Goal: Task Accomplishment & Management: Manage account settings

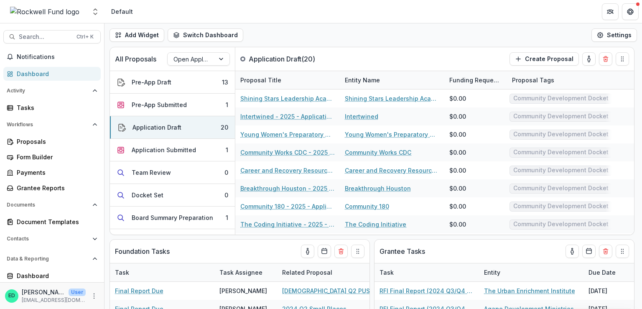
click at [69, 12] on img at bounding box center [44, 12] width 69 height 10
click at [47, 36] on span "Search..." at bounding box center [45, 36] width 53 height 7
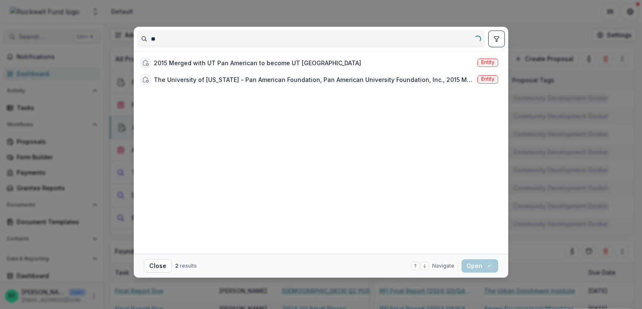
type input "*"
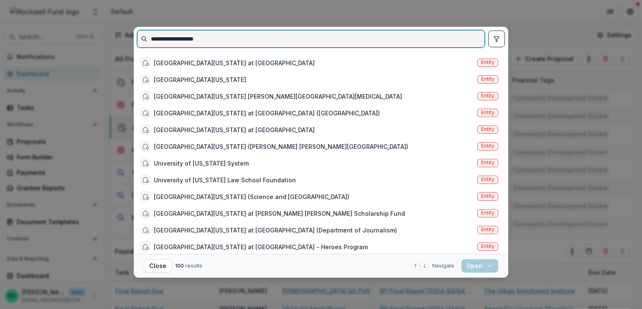
click at [210, 39] on input "**********" at bounding box center [310, 38] width 347 height 13
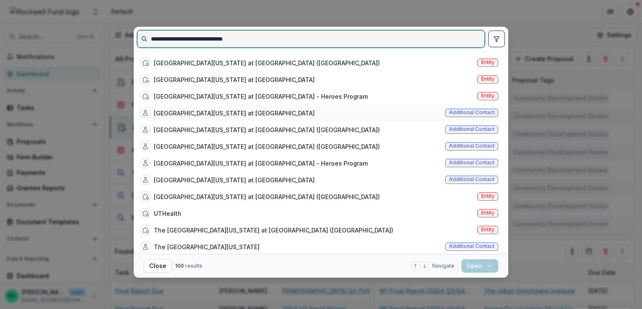
type input "**********"
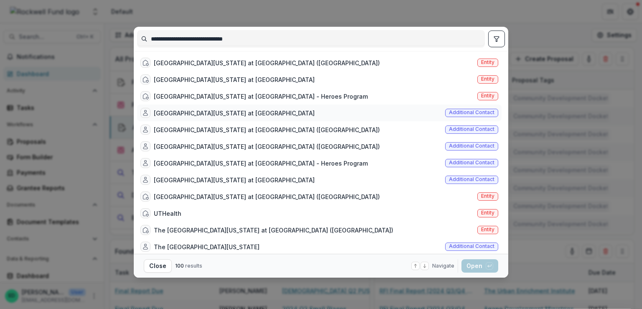
click at [291, 115] on div "[GEOGRAPHIC_DATA][US_STATE] at [GEOGRAPHIC_DATA]" at bounding box center [234, 113] width 161 height 9
click at [483, 264] on button "Open with enter key" at bounding box center [479, 265] width 37 height 13
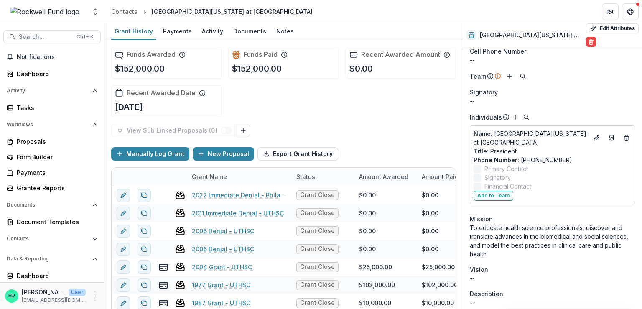
scroll to position [42, 0]
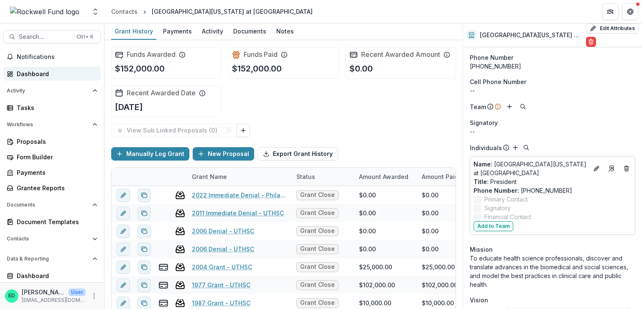
click at [32, 73] on div "Dashboard" at bounding box center [55, 73] width 77 height 9
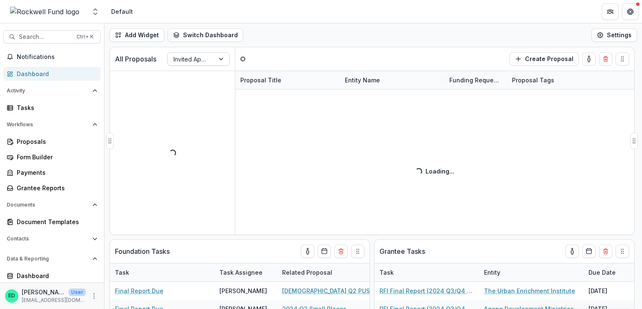
click at [190, 58] on div at bounding box center [190, 59] width 35 height 10
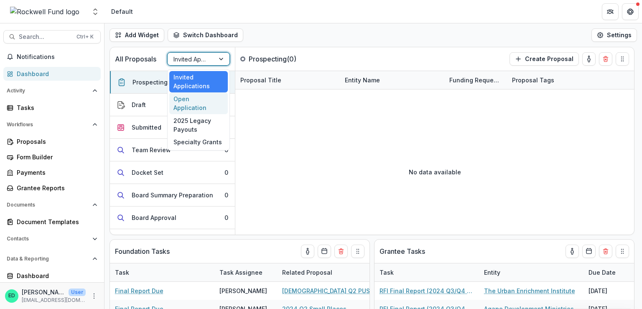
click at [190, 98] on div "Open Application" at bounding box center [198, 103] width 58 height 22
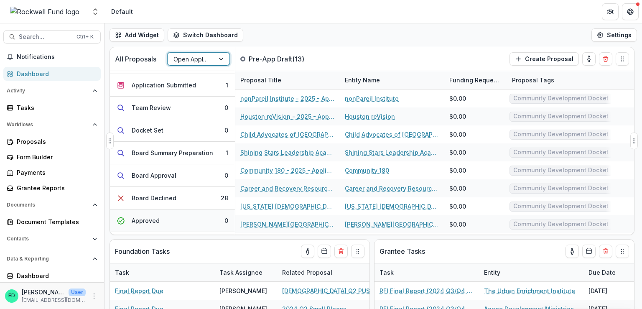
scroll to position [84, 0]
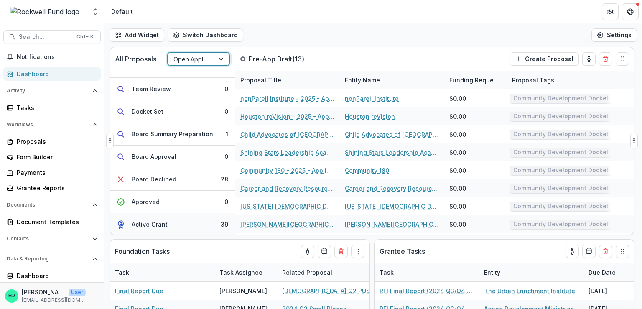
click at [217, 228] on button "Active Grant 39" at bounding box center [172, 224] width 125 height 23
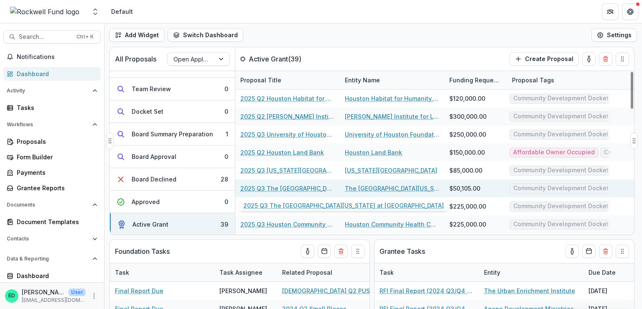
click at [303, 183] on div "2025 Q3 The [GEOGRAPHIC_DATA][US_STATE] at [GEOGRAPHIC_DATA]" at bounding box center [287, 188] width 94 height 18
click at [305, 189] on link "2025 Q3 The [GEOGRAPHIC_DATA][US_STATE] at [GEOGRAPHIC_DATA]" at bounding box center [287, 188] width 94 height 9
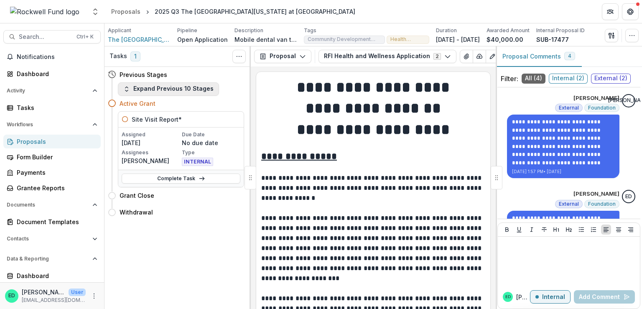
click at [157, 89] on button "Expand Previous 10 Stages" at bounding box center [168, 88] width 101 height 13
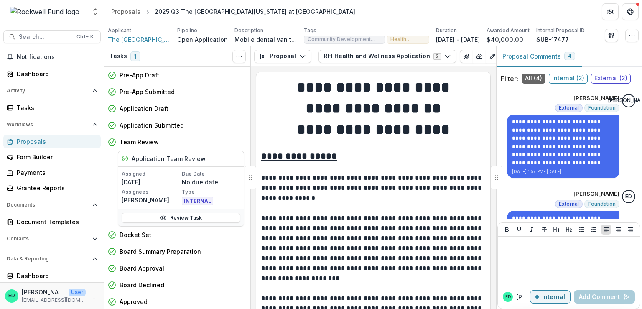
click at [281, 45] on div "Applicant The [GEOGRAPHIC_DATA][US_STATE] at [GEOGRAPHIC_DATA] ([GEOGRAPHIC_DAT…" at bounding box center [372, 34] width 537 height 23
click at [284, 59] on button "Proposal" at bounding box center [282, 56] width 57 height 13
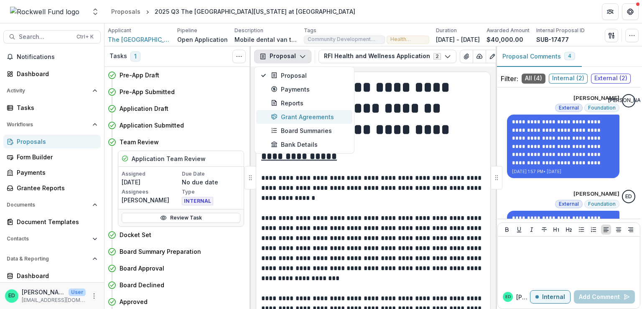
click at [294, 119] on div "Grant Agreements" at bounding box center [309, 116] width 76 height 9
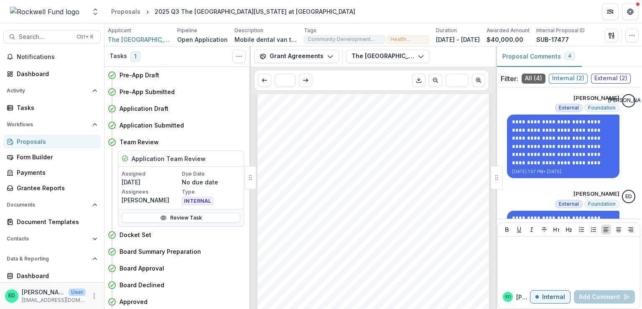
scroll to position [779, 0]
click at [418, 82] on icon "Download PDF" at bounding box center [418, 81] width 5 height 1
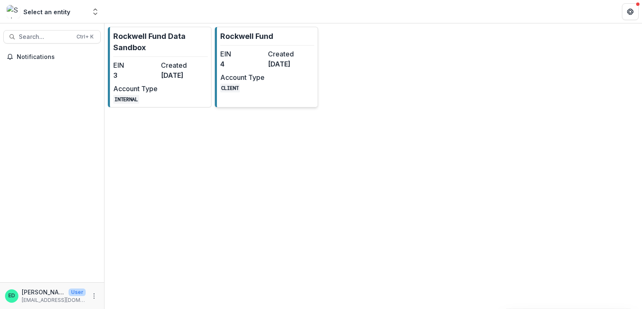
click at [259, 62] on dd "4" at bounding box center [242, 64] width 44 height 10
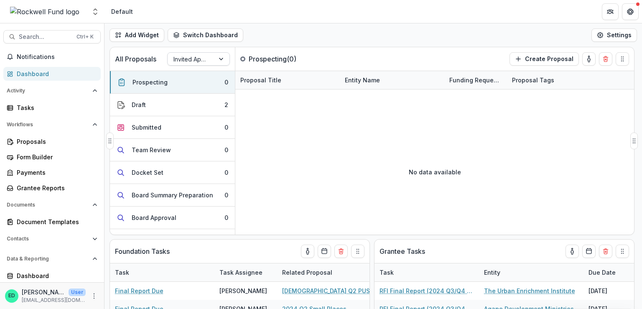
click at [210, 56] on div "Invited Applications" at bounding box center [190, 59] width 47 height 12
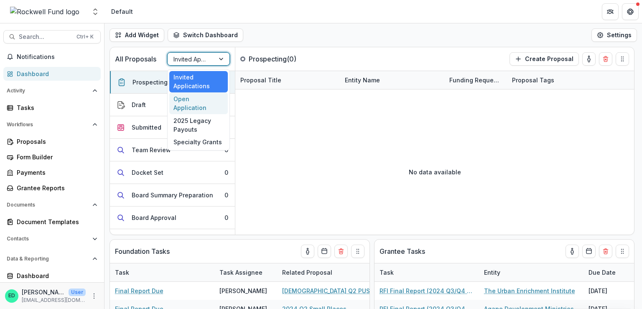
click at [211, 96] on div "Open Application" at bounding box center [198, 103] width 58 height 22
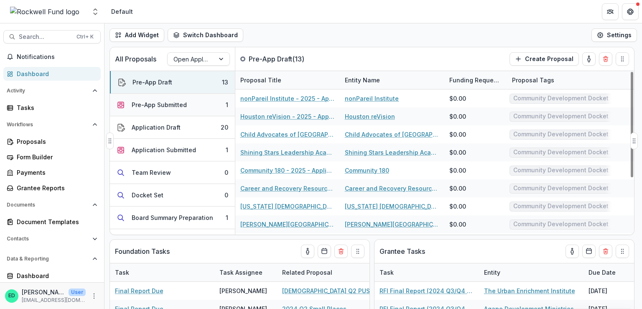
click at [205, 102] on button "Pre-App Submitted 1" at bounding box center [172, 105] width 125 height 23
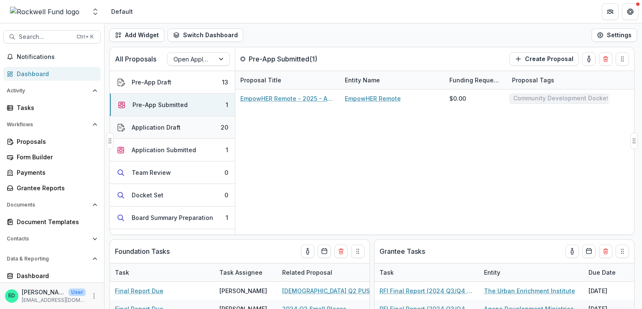
click at [204, 123] on button "Application Draft 20" at bounding box center [172, 127] width 125 height 23
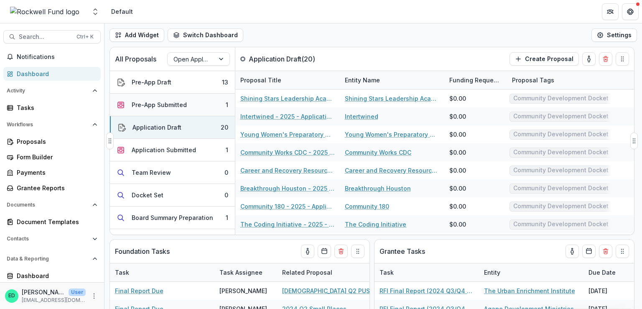
click at [209, 107] on button "Pre-App Submitted 1" at bounding box center [172, 105] width 125 height 23
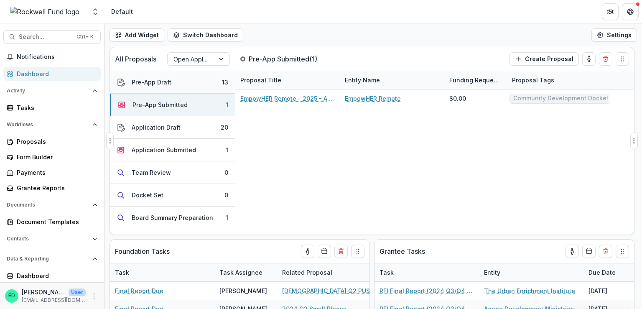
click at [209, 82] on button "Pre-App Draft 13" at bounding box center [172, 82] width 125 height 23
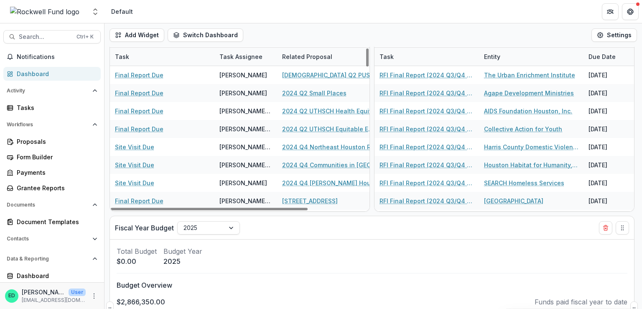
scroll to position [310, 0]
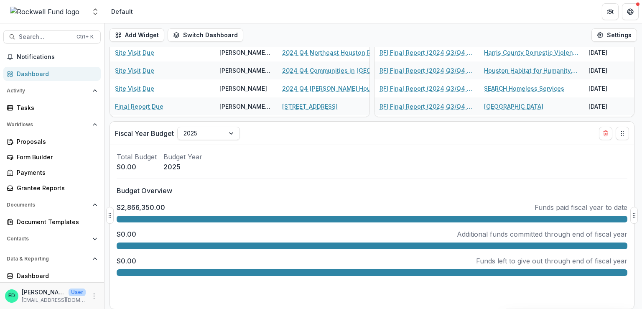
click at [211, 122] on div "Fiscal Year Budget 2025" at bounding box center [357, 133] width 484 height 23
click at [215, 129] on div at bounding box center [200, 133] width 35 height 10
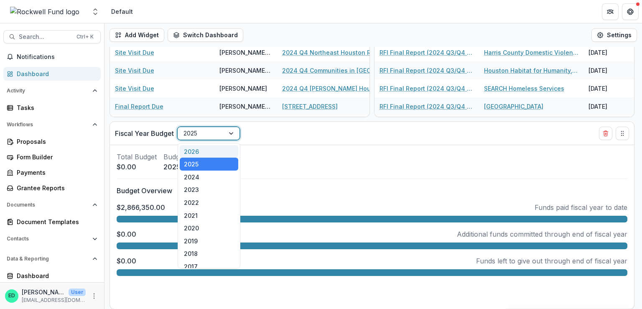
click at [206, 155] on div "2026" at bounding box center [209, 151] width 58 height 13
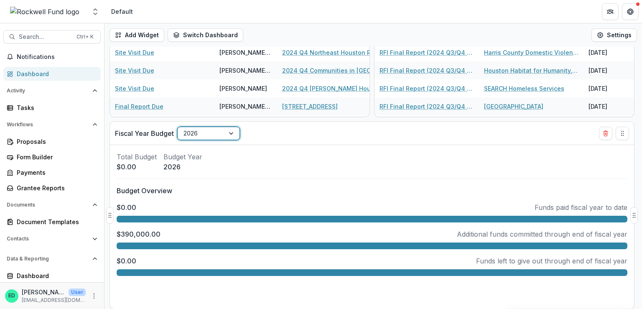
click at [210, 128] on div at bounding box center [200, 133] width 35 height 10
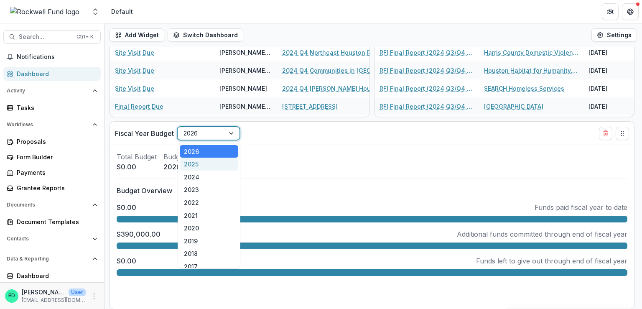
click at [217, 169] on div "2025" at bounding box center [209, 163] width 58 height 13
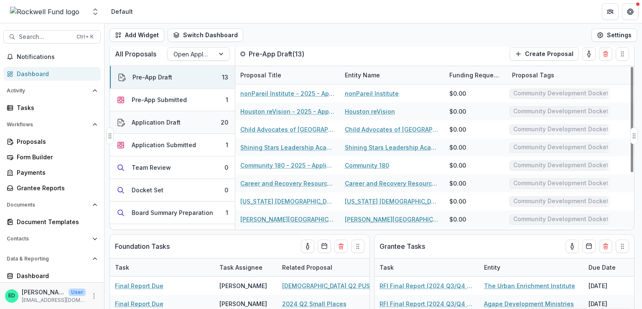
scroll to position [0, 0]
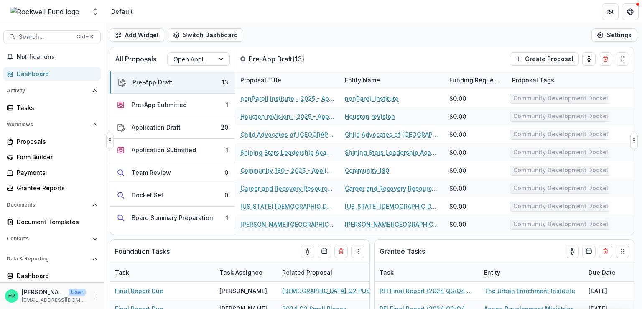
click at [203, 51] on div "All Proposals Open Application" at bounding box center [172, 58] width 125 height 23
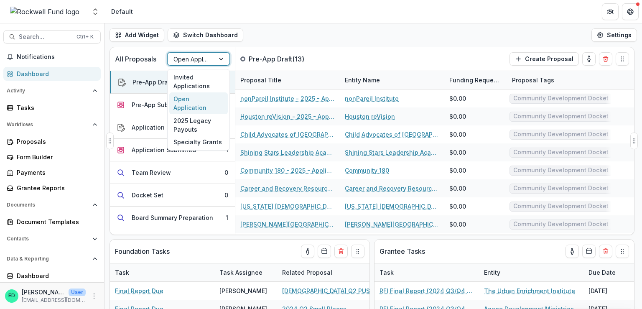
click at [203, 55] on div at bounding box center [190, 59] width 35 height 10
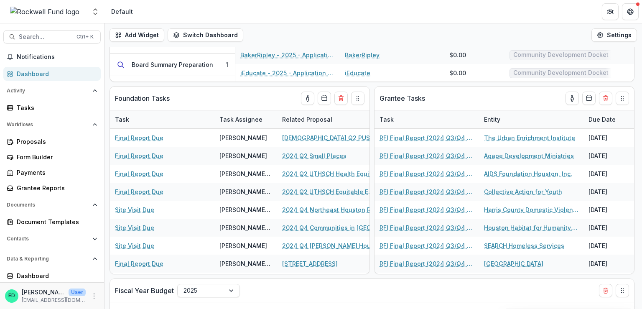
scroll to position [310, 0]
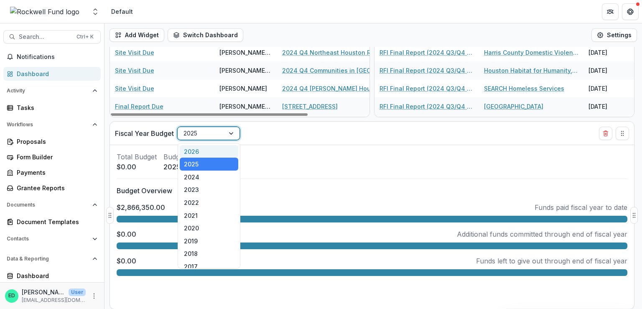
click at [203, 134] on div at bounding box center [200, 133] width 35 height 10
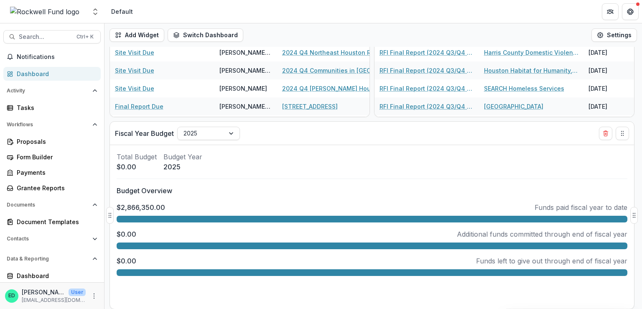
click at [276, 152] on div "Total Budget $0.00 Budget Year 2025" at bounding box center [372, 162] width 510 height 20
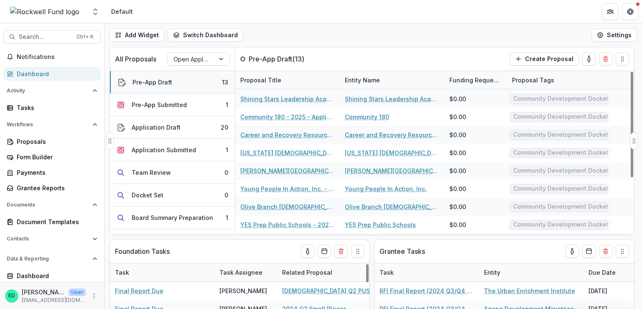
scroll to position [0, 0]
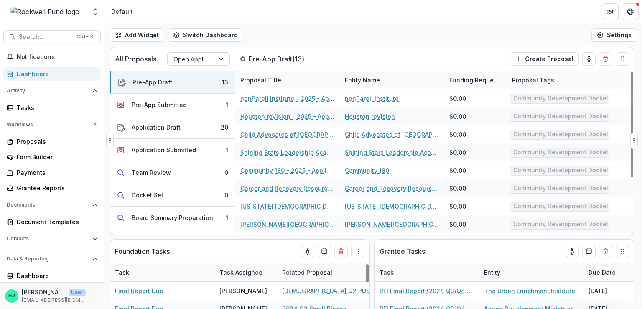
click at [201, 61] on div at bounding box center [190, 59] width 35 height 10
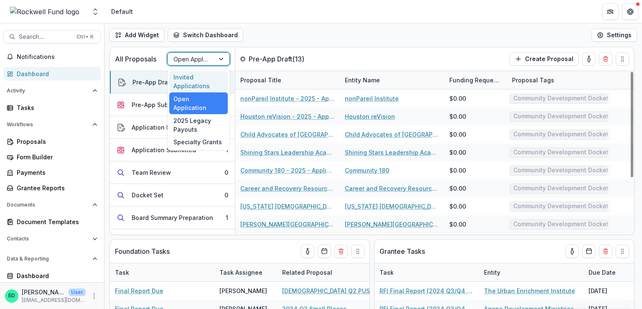
click at [199, 77] on div "Invited Applications" at bounding box center [198, 82] width 58 height 22
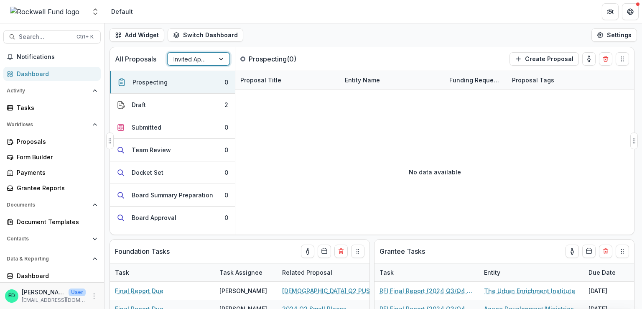
click at [209, 63] on div "Invited Applications" at bounding box center [190, 59] width 47 height 12
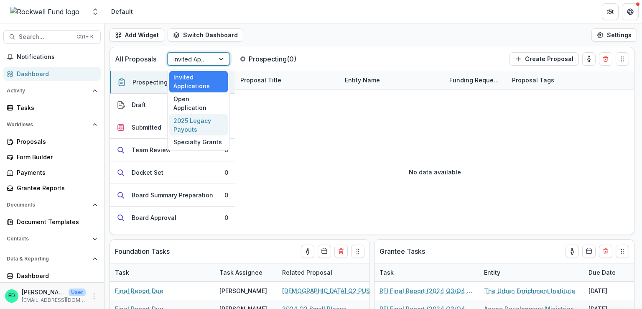
click at [207, 114] on div "2025 Legacy Payouts" at bounding box center [198, 125] width 58 height 22
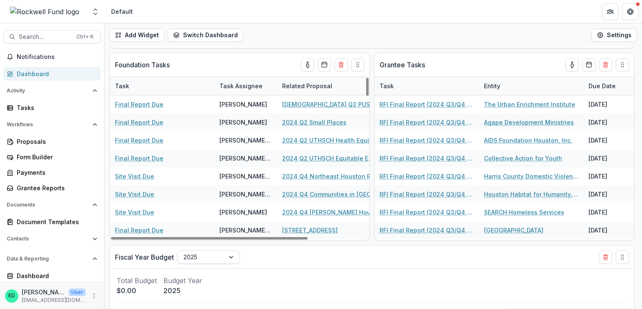
scroll to position [310, 0]
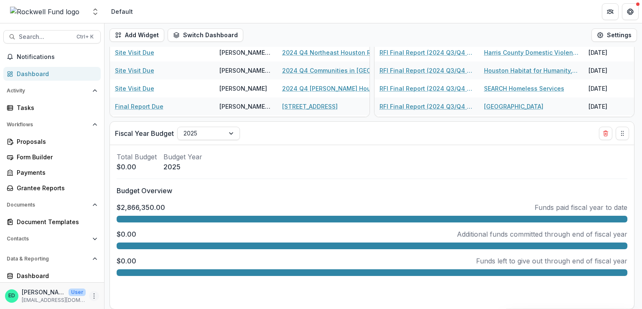
click at [93, 294] on icon "More" at bounding box center [94, 295] width 7 height 7
click at [121, 280] on link "User Settings" at bounding box center [146, 278] width 89 height 14
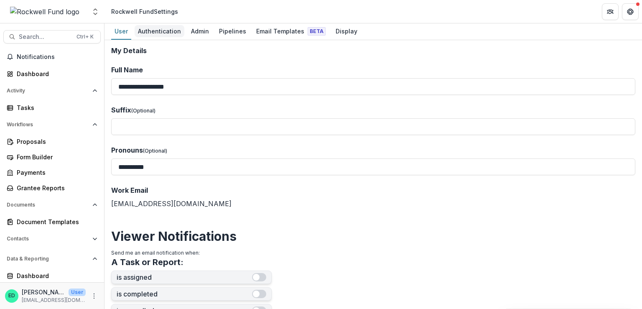
click at [149, 32] on div "Authentication" at bounding box center [159, 31] width 50 height 12
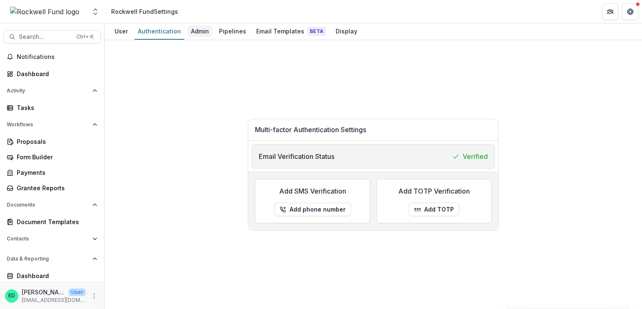
click at [199, 30] on div "Admin" at bounding box center [200, 31] width 25 height 12
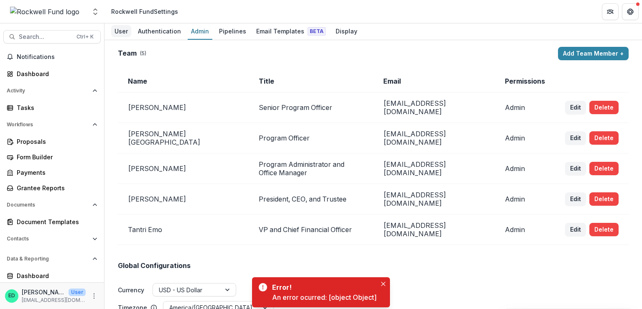
click at [118, 30] on div "User" at bounding box center [121, 31] width 20 height 12
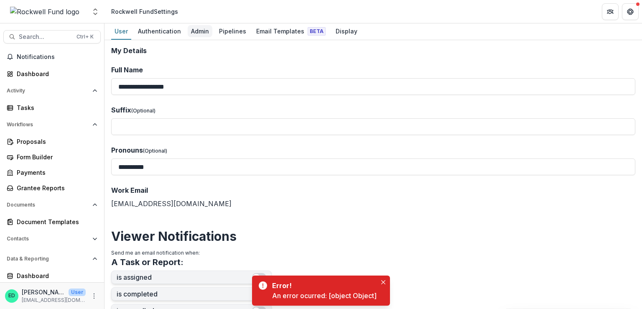
click at [200, 35] on div "Admin" at bounding box center [200, 31] width 25 height 12
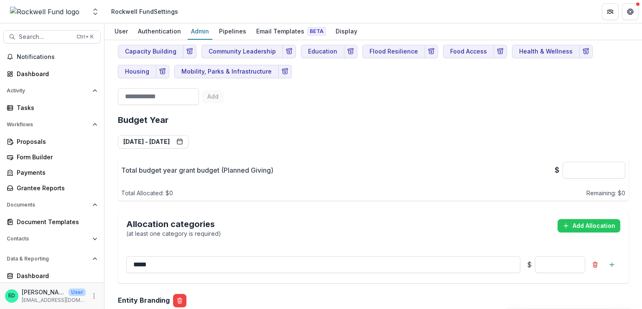
scroll to position [668, 0]
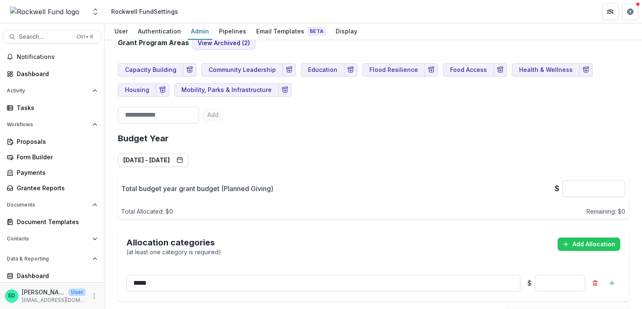
click at [611, 180] on input "*" at bounding box center [593, 188] width 63 height 17
click at [611, 180] on input "**" at bounding box center [593, 188] width 63 height 17
click at [613, 180] on input "***" at bounding box center [593, 188] width 63 height 17
click at [614, 180] on input "***" at bounding box center [593, 188] width 63 height 17
click at [614, 180] on input "*****" at bounding box center [593, 188] width 63 height 17
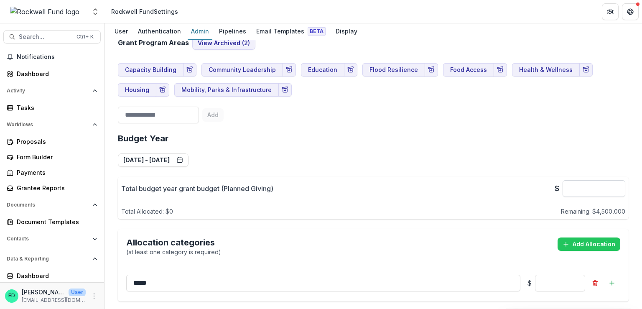
type input "*******"
click at [603, 141] on div "Budget Year Jan 1, 2025 - Dec 31, 2025 Navigate Years Jan 1, 2020 - Dec 31, 202…" at bounding box center [373, 217] width 510 height 181
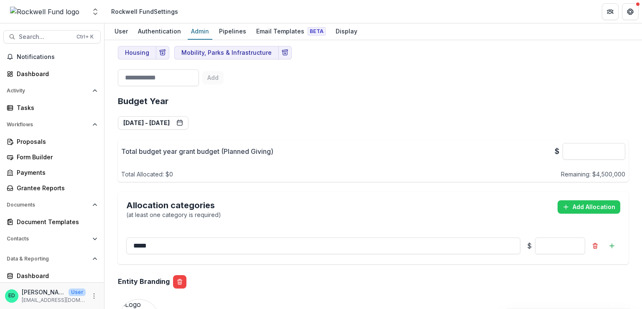
scroll to position [752, 0]
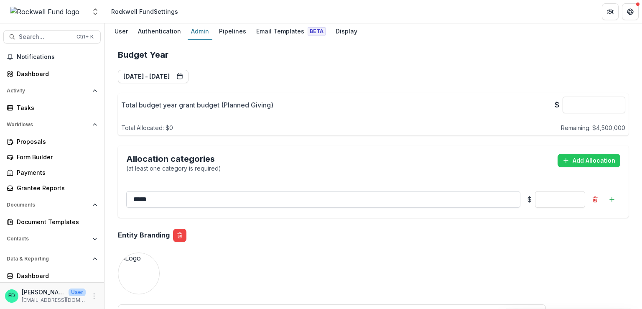
click at [396, 191] on input "*****" at bounding box center [323, 199] width 394 height 17
click at [408, 154] on div "Allocation categories (at least one category is required) Add Allocation" at bounding box center [373, 163] width 494 height 19
click at [172, 191] on input "*****" at bounding box center [323, 199] width 394 height 17
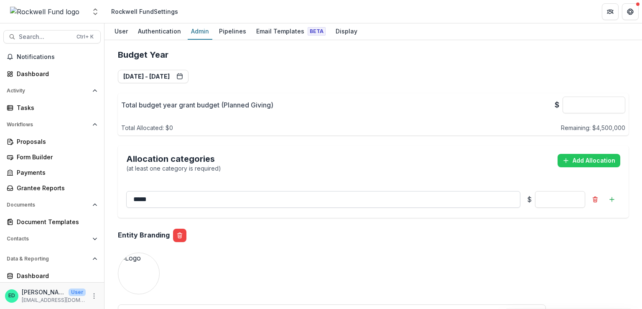
click at [172, 191] on input "*****" at bounding box center [323, 199] width 394 height 17
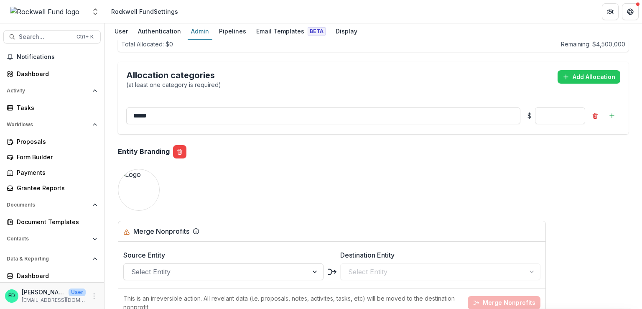
scroll to position [794, 0]
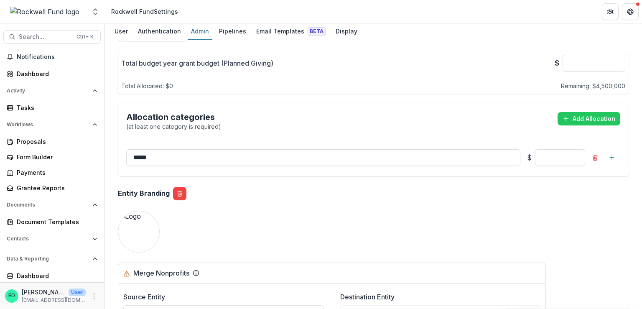
click at [271, 112] on div "Allocation categories (at least one category is required) Add Allocation" at bounding box center [373, 121] width 494 height 19
click at [611, 154] on icon "Add sub" at bounding box center [611, 157] width 7 height 7
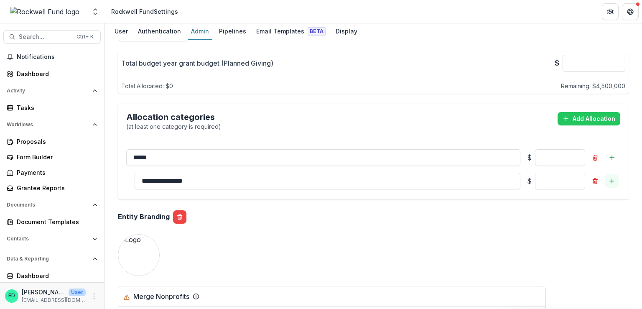
click at [608, 174] on button "Add sub" at bounding box center [611, 180] width 13 height 13
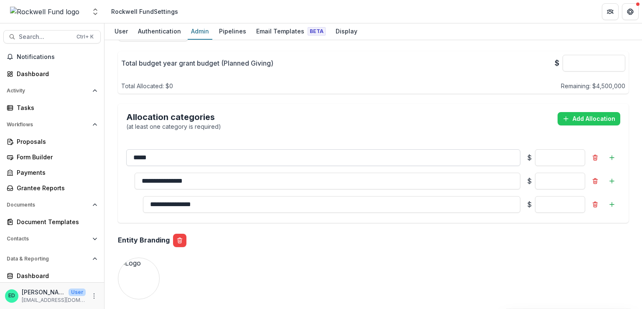
click at [172, 149] on input "*****" at bounding box center [323, 157] width 394 height 17
click at [179, 175] on input "**********" at bounding box center [327, 181] width 386 height 17
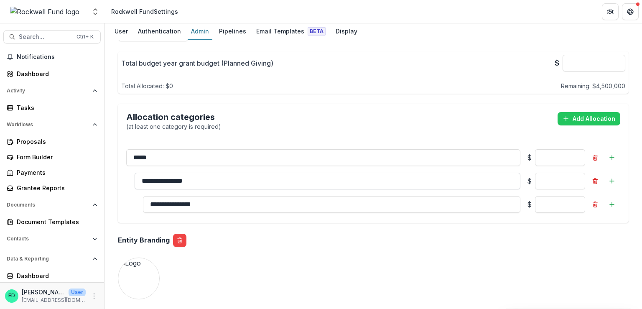
click at [179, 175] on input "**********" at bounding box center [327, 181] width 386 height 17
click at [155, 149] on input "*****" at bounding box center [323, 157] width 394 height 17
click at [153, 149] on input "*****" at bounding box center [323, 157] width 394 height 17
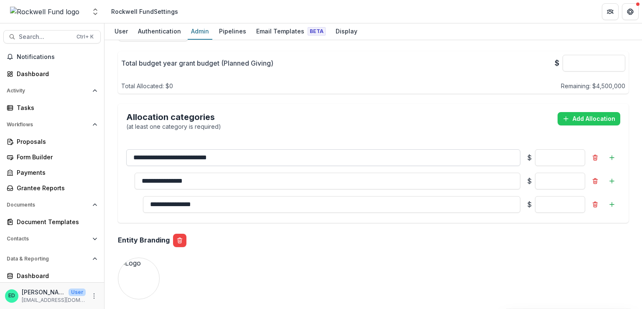
type input "**********"
click at [176, 173] on input "**********" at bounding box center [327, 181] width 386 height 17
type input "**********"
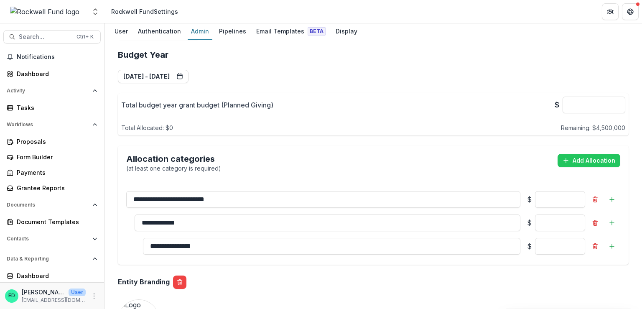
scroll to position [835, 0]
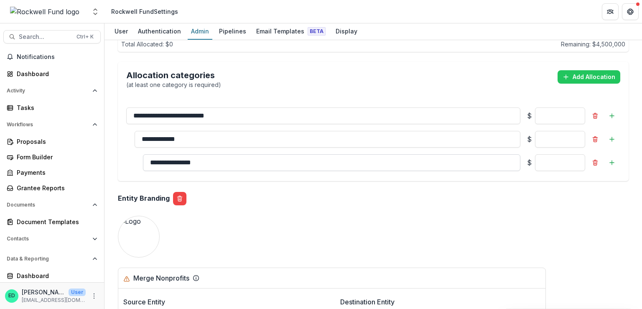
click at [166, 154] on input "**********" at bounding box center [331, 162] width 377 height 17
type input "**********"
click at [486, 223] on div "**********" at bounding box center [373, 36] width 524 height 1650
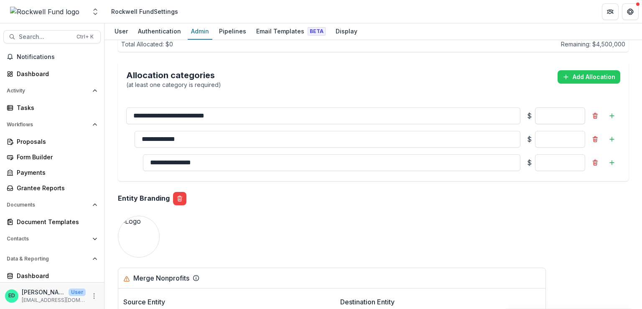
click at [559, 107] on input "*" at bounding box center [560, 115] width 50 height 17
type input "*"
click at [559, 107] on input "*" at bounding box center [560, 115] width 50 height 17
type input "****"
click at [574, 107] on input "****" at bounding box center [560, 115] width 50 height 17
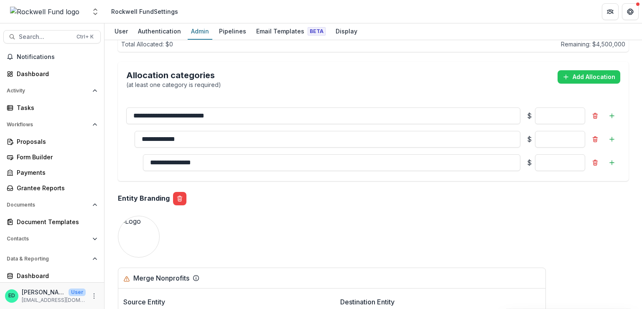
type input "*"
click at [568, 238] on div "**********" at bounding box center [373, 36] width 524 height 1650
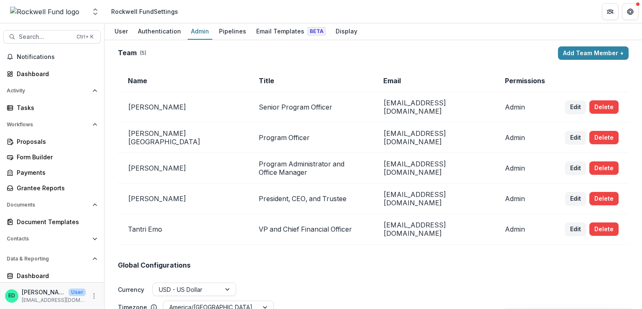
scroll to position [0, 0]
click at [43, 77] on div "Dashboard" at bounding box center [55, 73] width 77 height 9
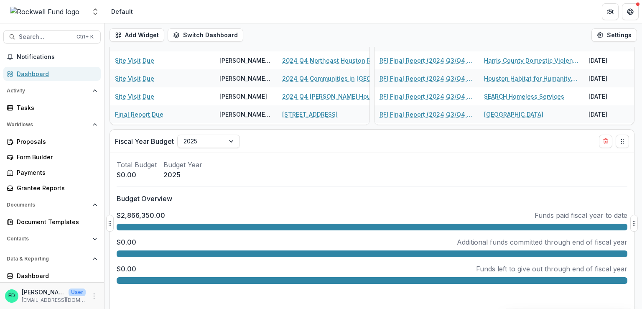
scroll to position [310, 0]
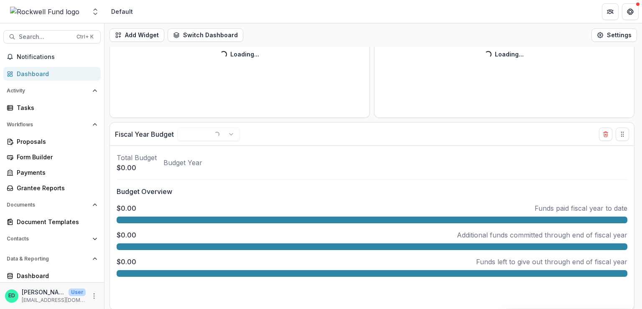
scroll to position [310, 0]
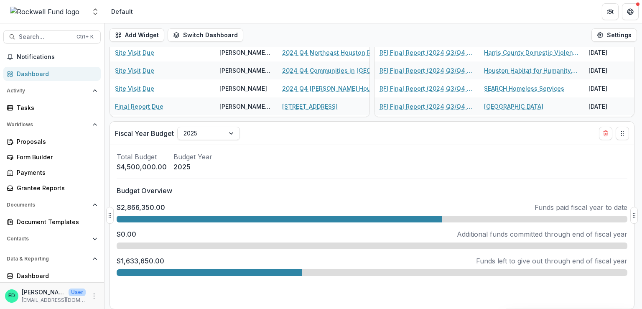
click at [143, 244] on div at bounding box center [372, 245] width 510 height 7
click at [208, 124] on div "Fiscal Year Budget 2025" at bounding box center [357, 133] width 484 height 23
click at [207, 135] on div at bounding box center [200, 133] width 35 height 10
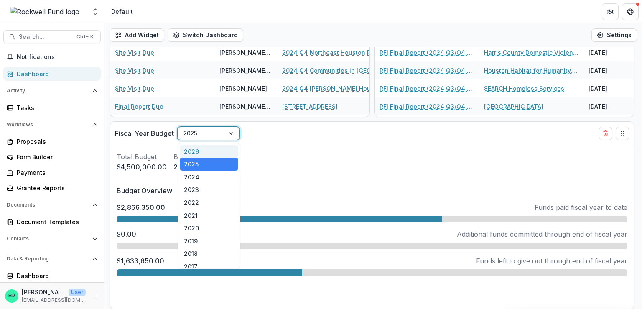
click at [207, 151] on div "2026" at bounding box center [209, 151] width 58 height 13
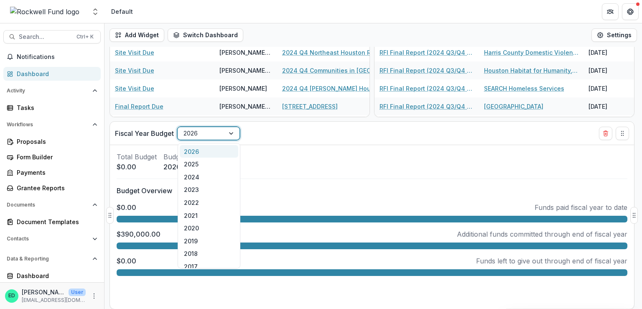
click at [226, 130] on div at bounding box center [231, 133] width 15 height 13
click at [208, 160] on div "2025" at bounding box center [209, 163] width 58 height 13
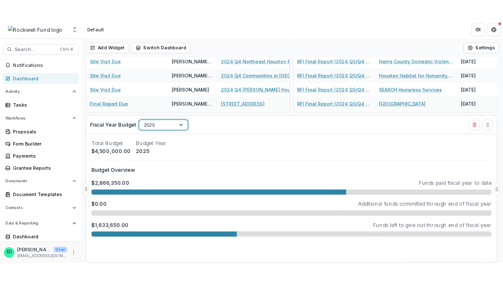
scroll to position [0, 0]
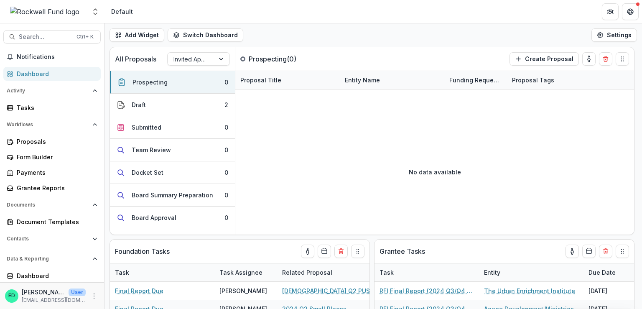
click at [39, 75] on div "Dashboard" at bounding box center [55, 73] width 77 height 9
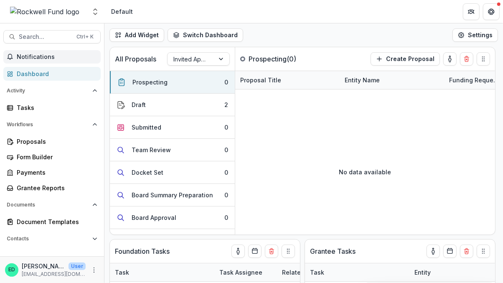
click at [44, 53] on button "Notifications" at bounding box center [51, 56] width 97 height 13
click at [281, 10] on header "Default" at bounding box center [303, 11] width 398 height 23
click at [168, 140] on button "Team Review 0" at bounding box center [172, 150] width 125 height 23
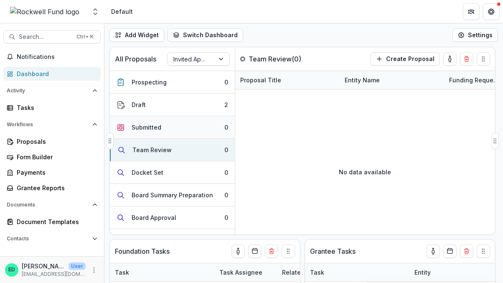
click at [167, 127] on button "Submitted 0" at bounding box center [172, 127] width 125 height 23
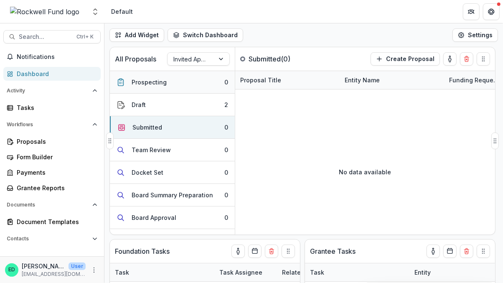
click at [170, 89] on button "Prospecting 0" at bounding box center [172, 82] width 125 height 23
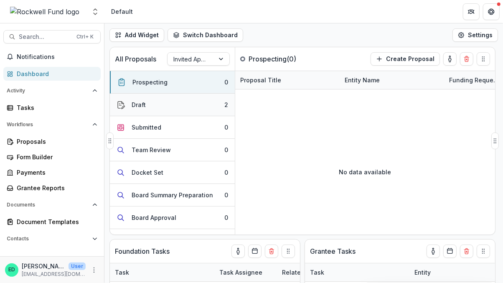
click at [161, 106] on button "Draft 2" at bounding box center [172, 105] width 125 height 23
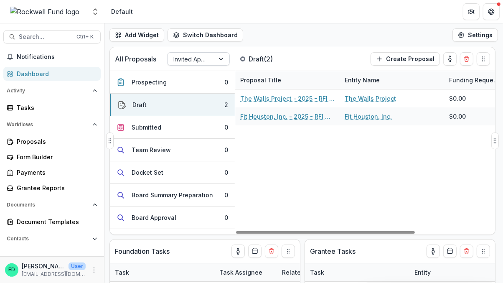
click at [203, 59] on div at bounding box center [190, 59] width 35 height 10
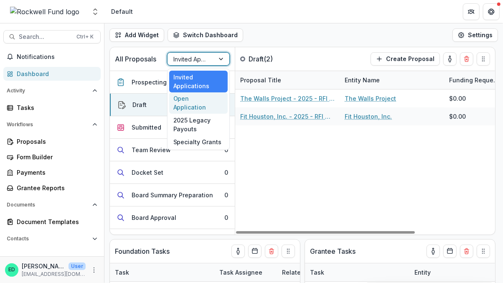
click at [183, 97] on div "Open Application" at bounding box center [198, 103] width 58 height 22
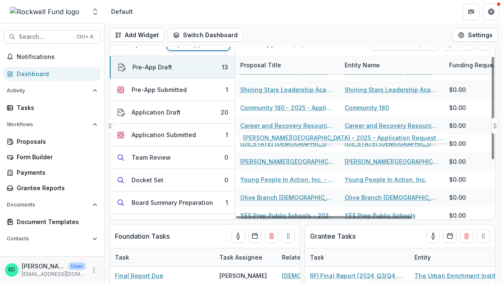
scroll to position [88, 0]
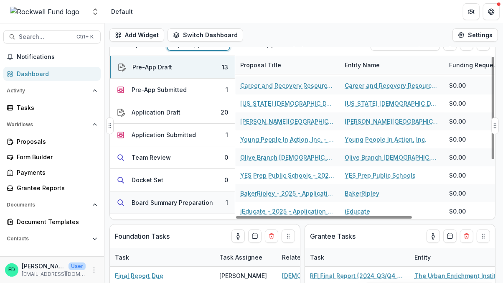
click at [161, 198] on div "Board Summary Preparation" at bounding box center [172, 202] width 81 height 9
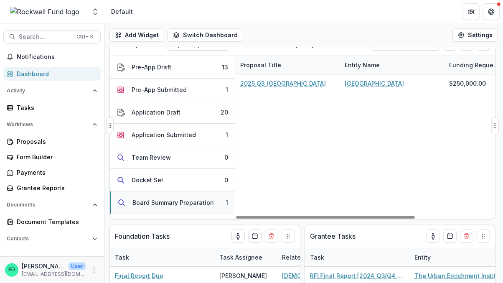
scroll to position [0, 0]
click at [178, 105] on button "Application Draft 20" at bounding box center [172, 112] width 125 height 23
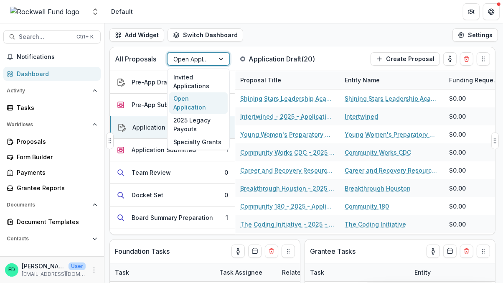
click at [206, 61] on div at bounding box center [190, 59] width 35 height 10
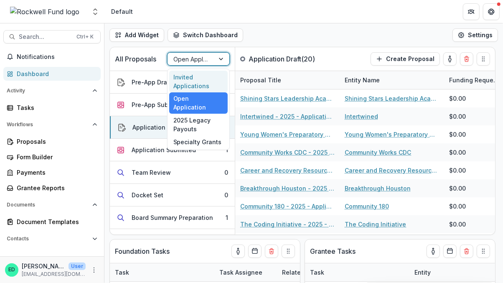
click at [201, 77] on div "Invited Applications" at bounding box center [198, 82] width 58 height 22
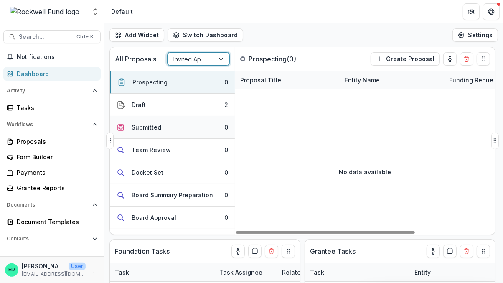
click at [190, 116] on button "Submitted 0" at bounding box center [172, 127] width 125 height 23
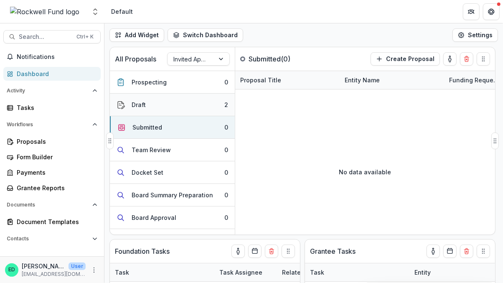
click at [190, 106] on button "Draft 2" at bounding box center [172, 105] width 125 height 23
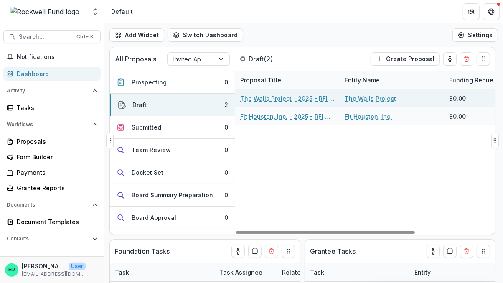
click at [286, 98] on link "The Walls Project - 2025 - RFI Mobility, Parks & Infrastructure Application" at bounding box center [287, 98] width 94 height 9
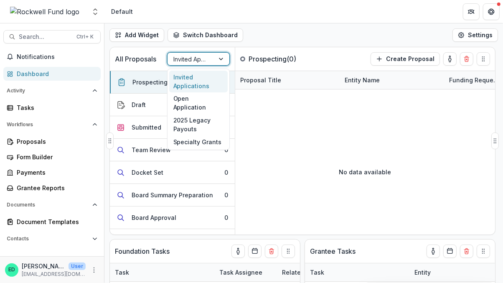
click at [206, 59] on div at bounding box center [190, 59] width 35 height 10
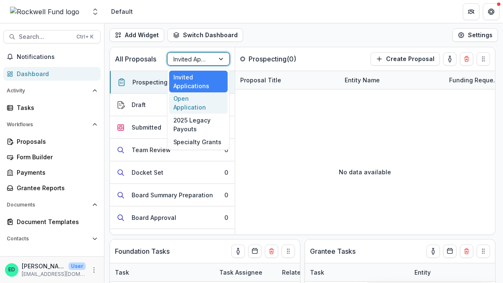
click at [197, 97] on div "Open Application" at bounding box center [198, 103] width 58 height 22
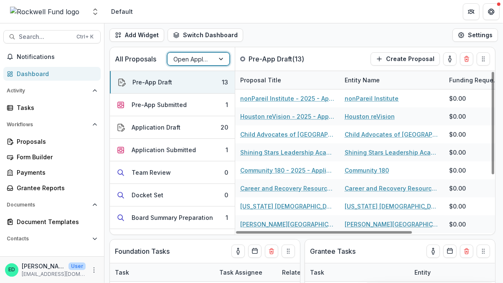
click at [336, 18] on header "Default" at bounding box center [303, 11] width 398 height 23
click at [158, 104] on div "Pre-App Submitted" at bounding box center [159, 104] width 55 height 9
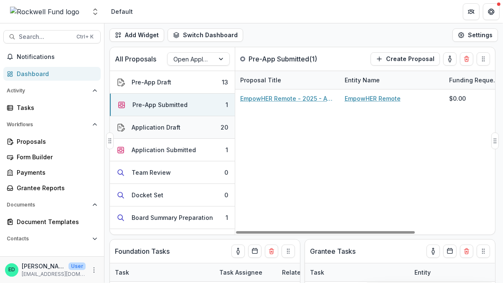
click at [172, 129] on div "Application Draft" at bounding box center [156, 127] width 49 height 9
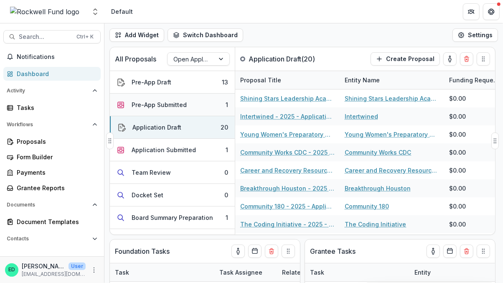
click at [188, 100] on button "Pre-App Submitted 1" at bounding box center [172, 105] width 125 height 23
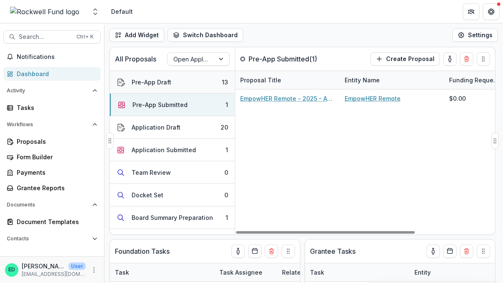
click at [184, 79] on button "Pre-App Draft 13" at bounding box center [172, 82] width 125 height 23
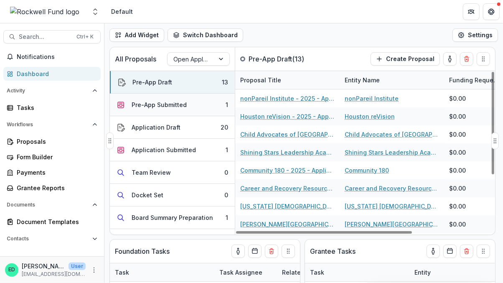
click at [182, 108] on div "Pre-App Submitted" at bounding box center [159, 104] width 55 height 9
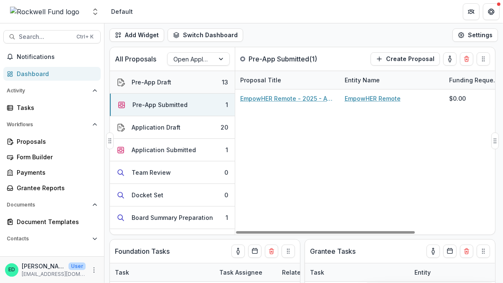
click at [185, 76] on button "Pre-App Draft 13" at bounding box center [172, 82] width 125 height 23
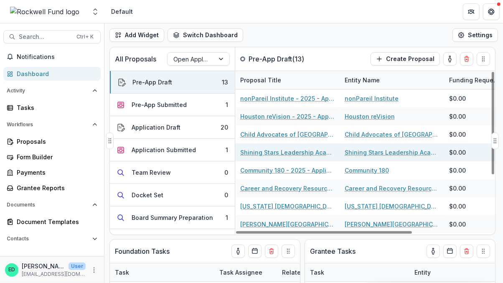
scroll to position [56, 0]
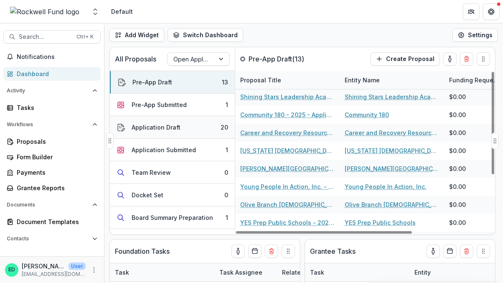
click at [174, 124] on div "Application Draft" at bounding box center [156, 127] width 49 height 9
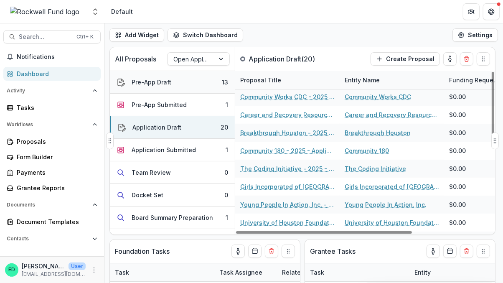
click at [192, 83] on button "Pre-App Draft 13" at bounding box center [172, 82] width 125 height 23
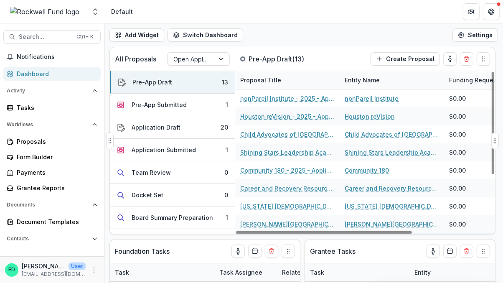
scroll to position [88, 0]
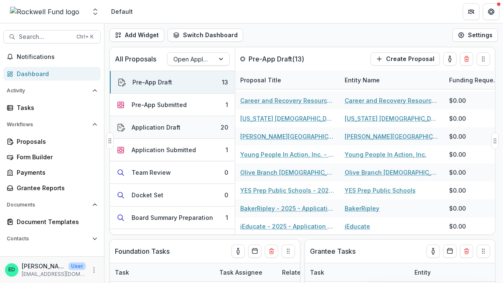
click at [212, 129] on button "Application Draft 20" at bounding box center [172, 127] width 125 height 23
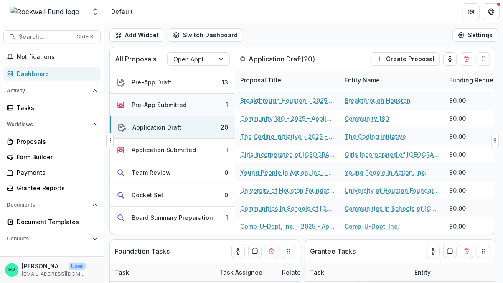
click at [217, 108] on button "Pre-App Submitted 1" at bounding box center [172, 105] width 125 height 23
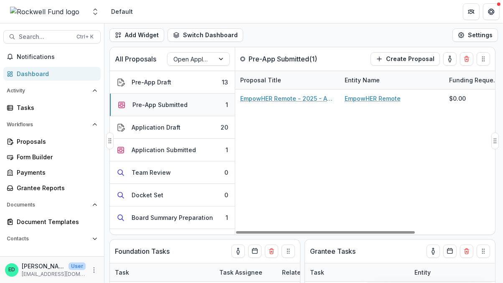
scroll to position [0, 0]
